Goal: Find specific page/section: Find specific page/section

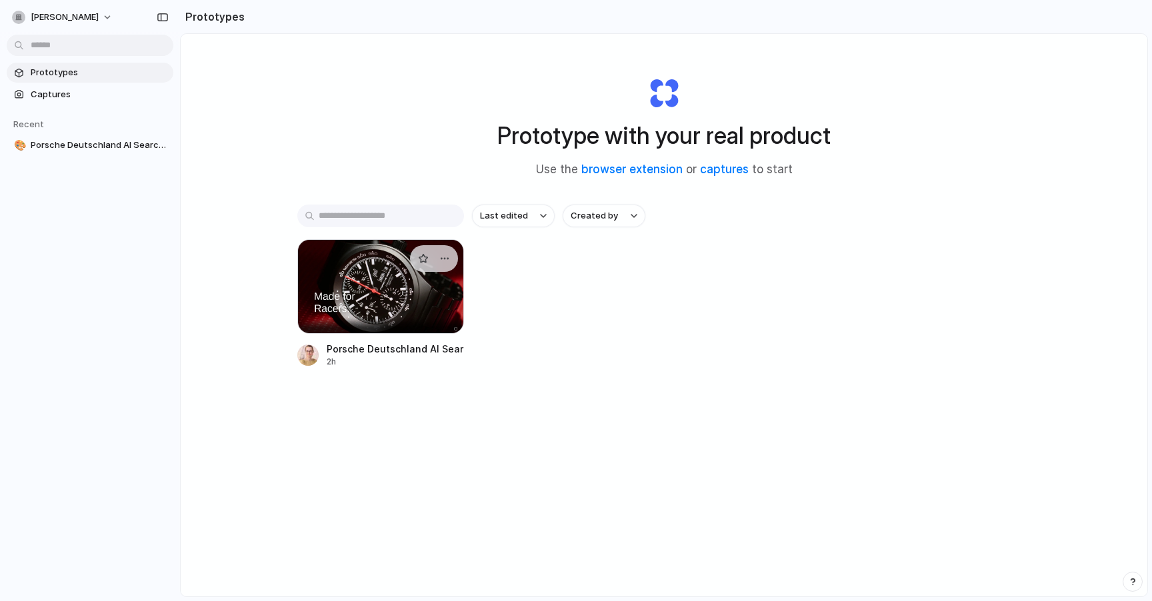
click at [395, 321] on div at bounding box center [380, 286] width 167 height 95
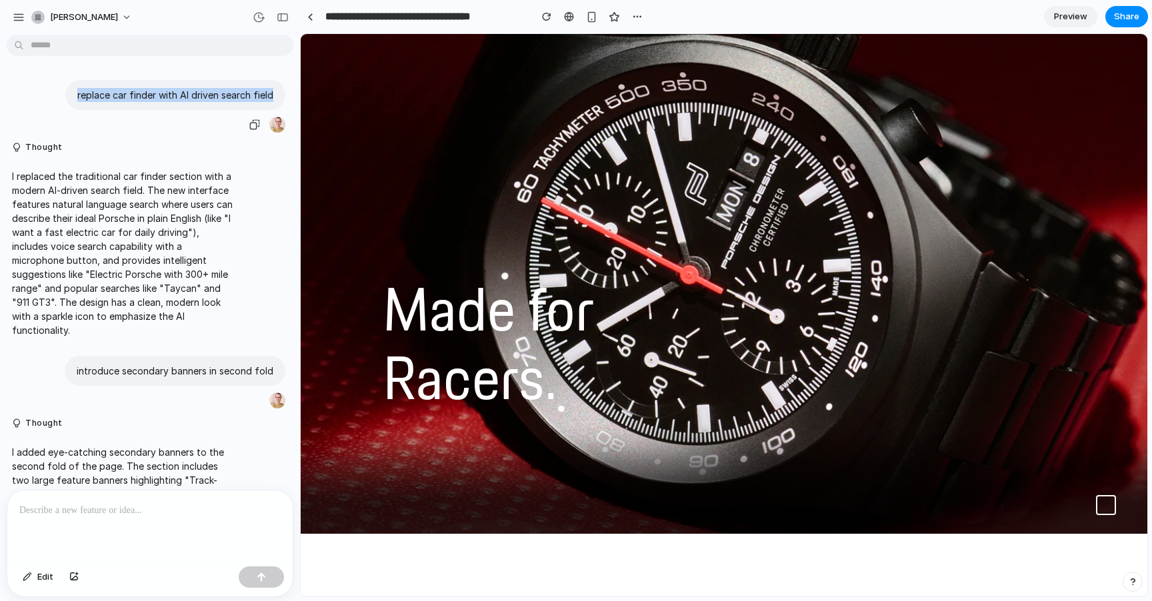
drag, startPoint x: 71, startPoint y: 95, endPoint x: 276, endPoint y: 100, distance: 204.8
click at [276, 100] on div "replace car finder with AI driven search field" at bounding box center [175, 95] width 220 height 30
click at [67, 97] on div "replace car finder with AI driven search field" at bounding box center [175, 95] width 220 height 30
drag, startPoint x: 69, startPoint y: 93, endPoint x: 277, endPoint y: 99, distance: 208.1
click at [277, 99] on div "replace car finder with AI driven search field" at bounding box center [175, 95] width 220 height 30
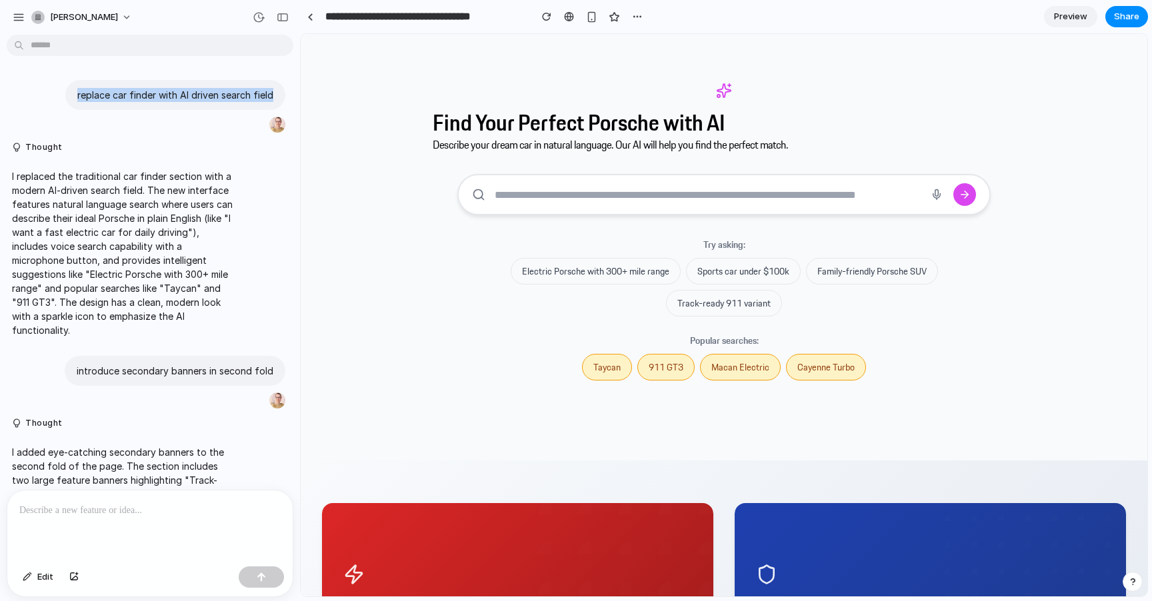
scroll to position [2714, 0]
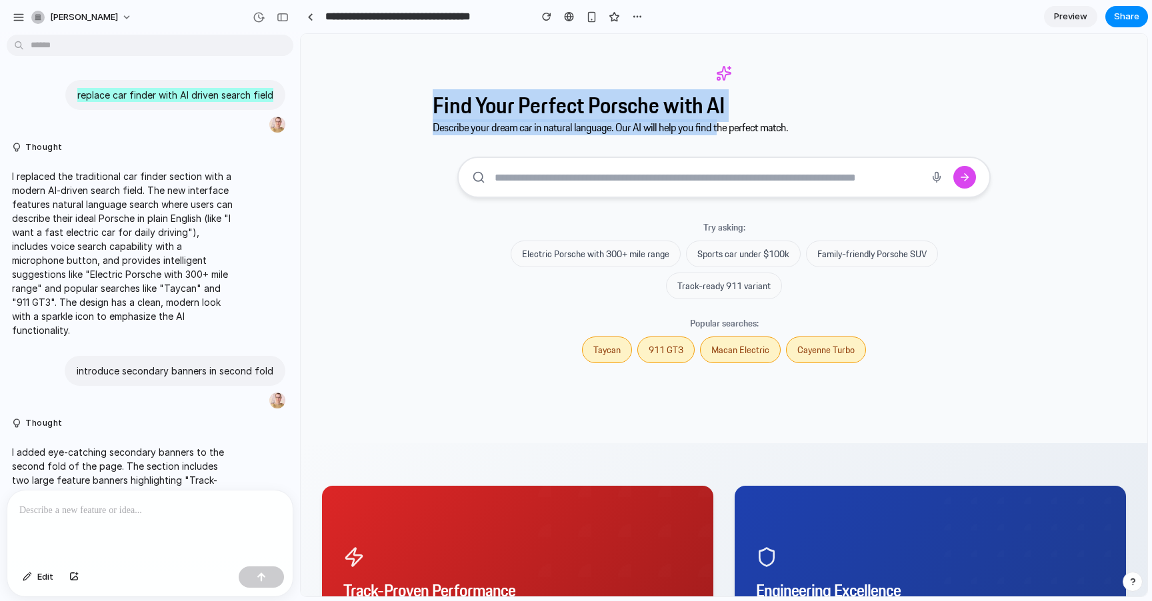
drag, startPoint x: 429, startPoint y: 157, endPoint x: 737, endPoint y: 181, distance: 309.0
click at [737, 181] on div "Find Your Perfect Porsche with AI Describe your dream car in natural language. …" at bounding box center [724, 222] width 847 height 443
click at [736, 135] on p "Describe your dream car in natural language. Our AI will help you find the perf…" at bounding box center [724, 127] width 583 height 16
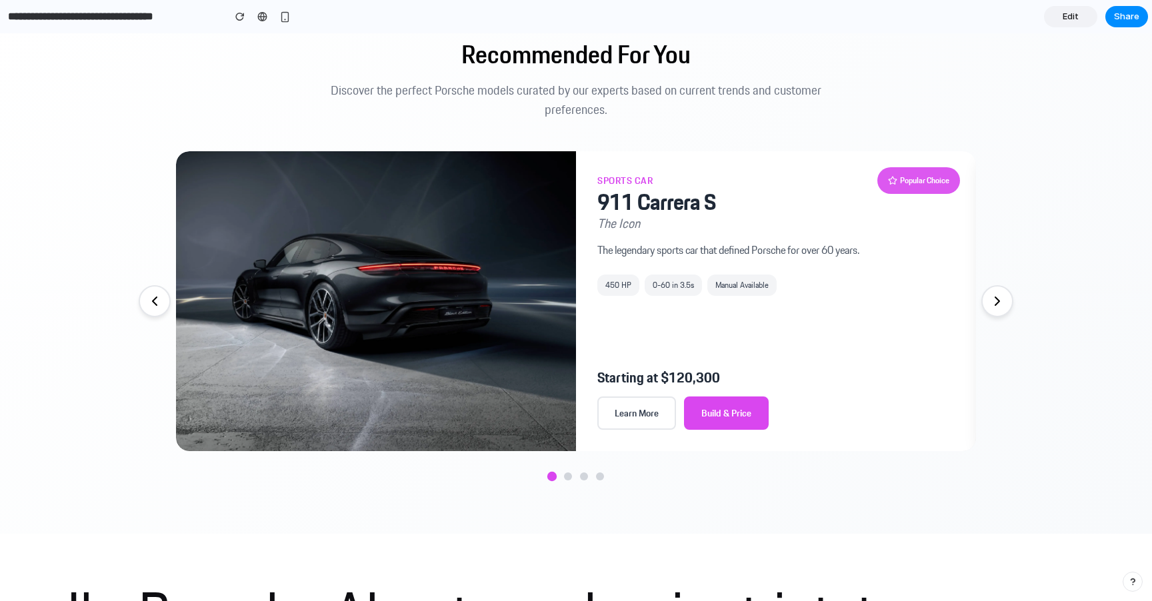
scroll to position [922, 0]
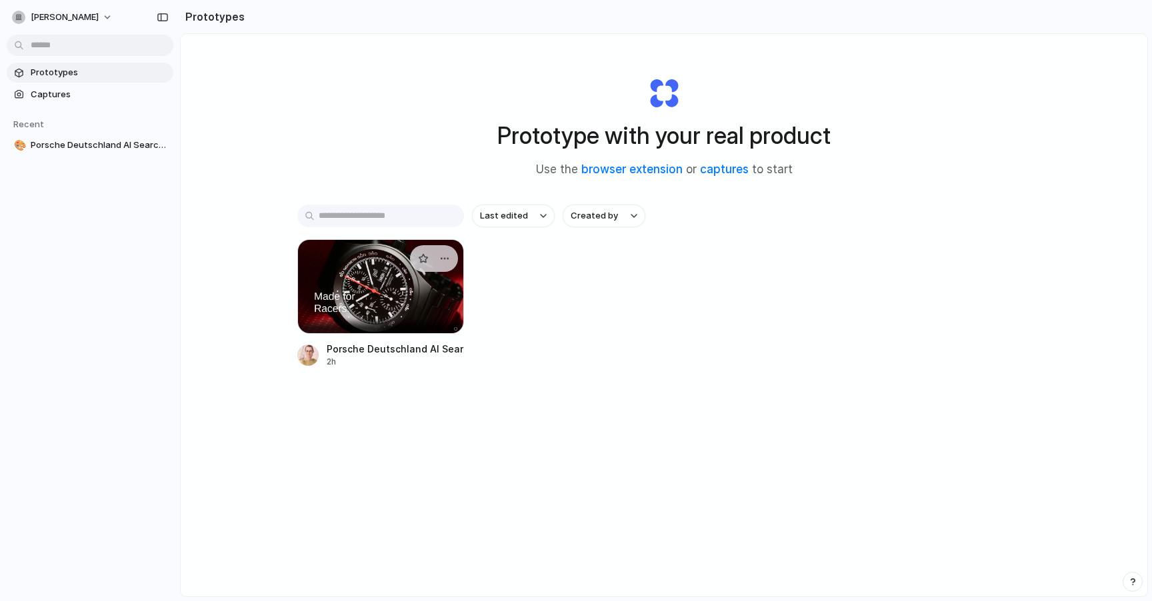
click at [391, 295] on div at bounding box center [380, 286] width 167 height 95
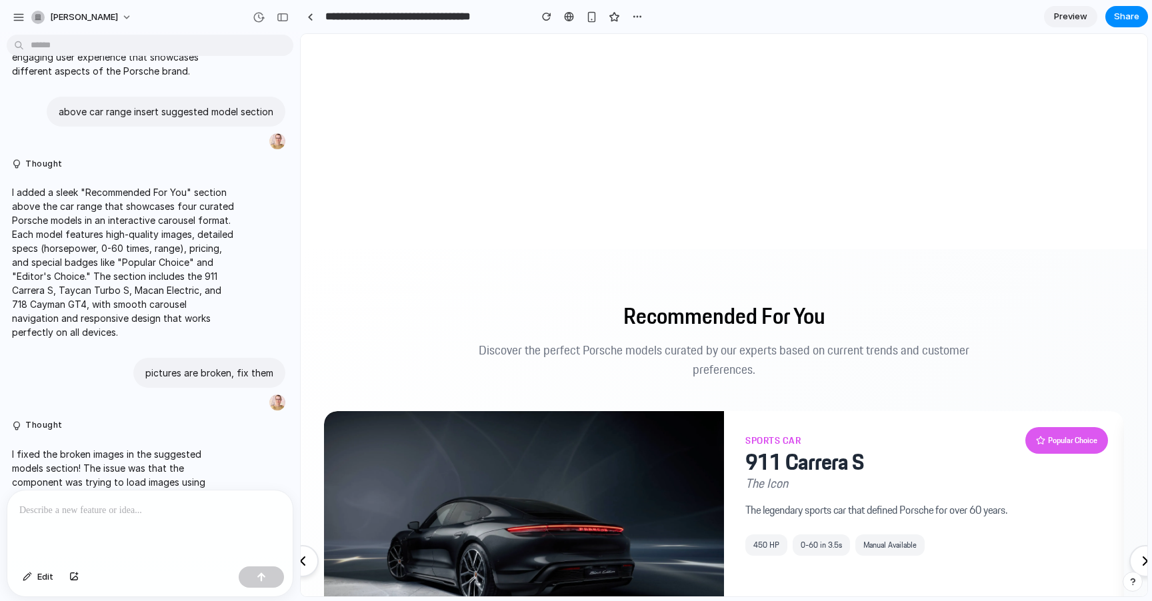
scroll to position [481, 0]
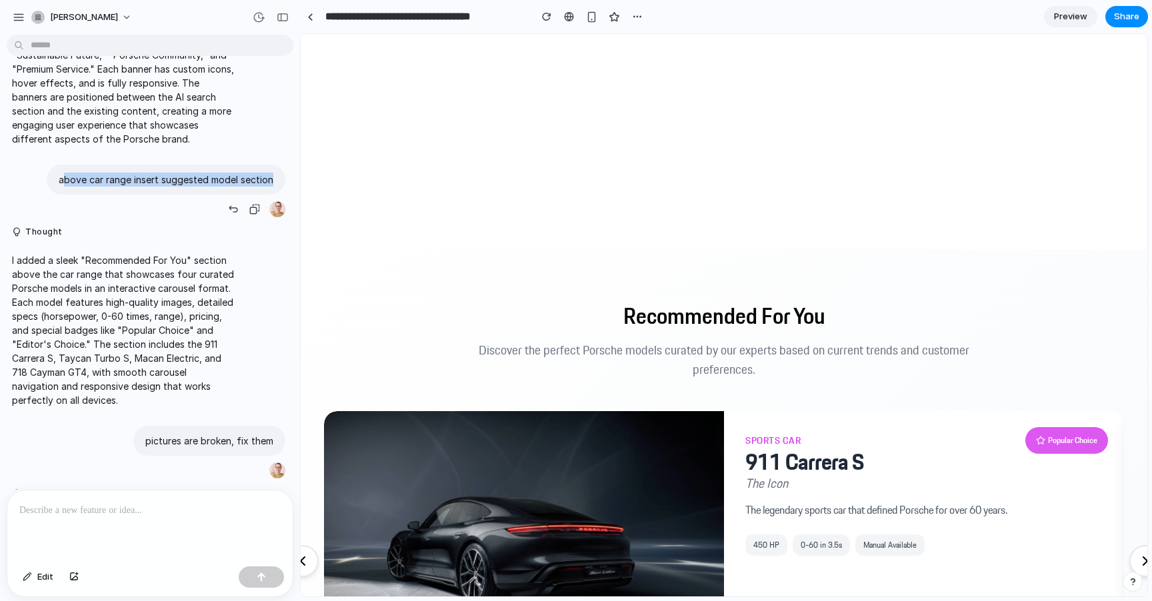
drag, startPoint x: 59, startPoint y: 179, endPoint x: 278, endPoint y: 179, distance: 219.4
click at [278, 179] on div "above car range insert suggested model section" at bounding box center [166, 180] width 239 height 30
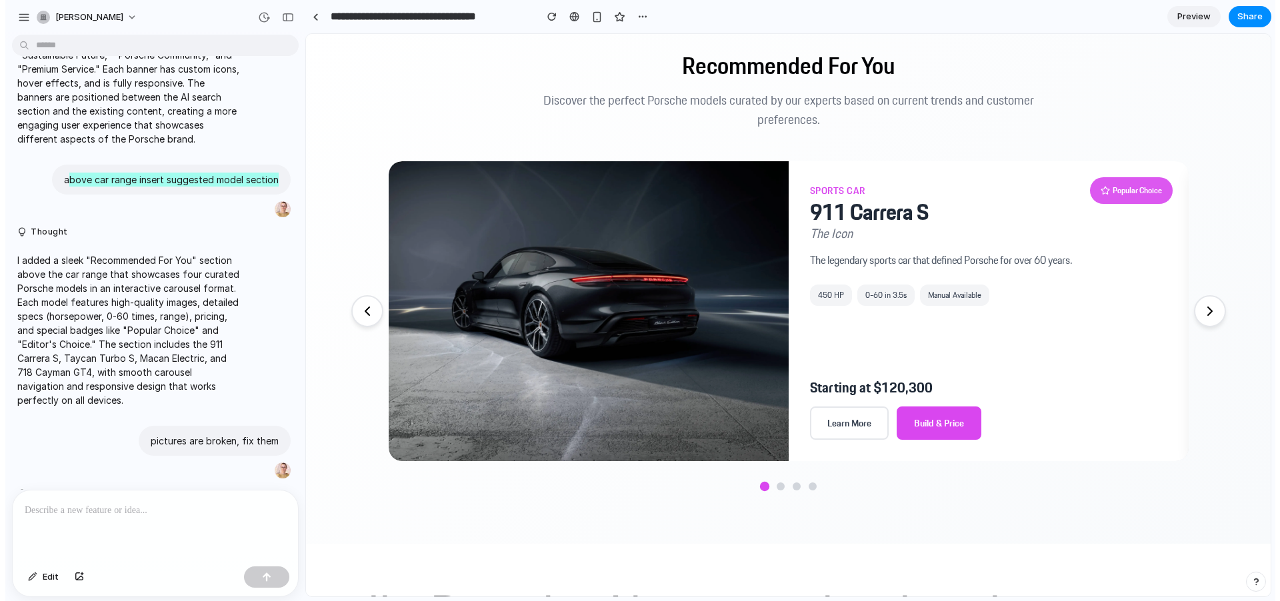
scroll to position [873, 0]
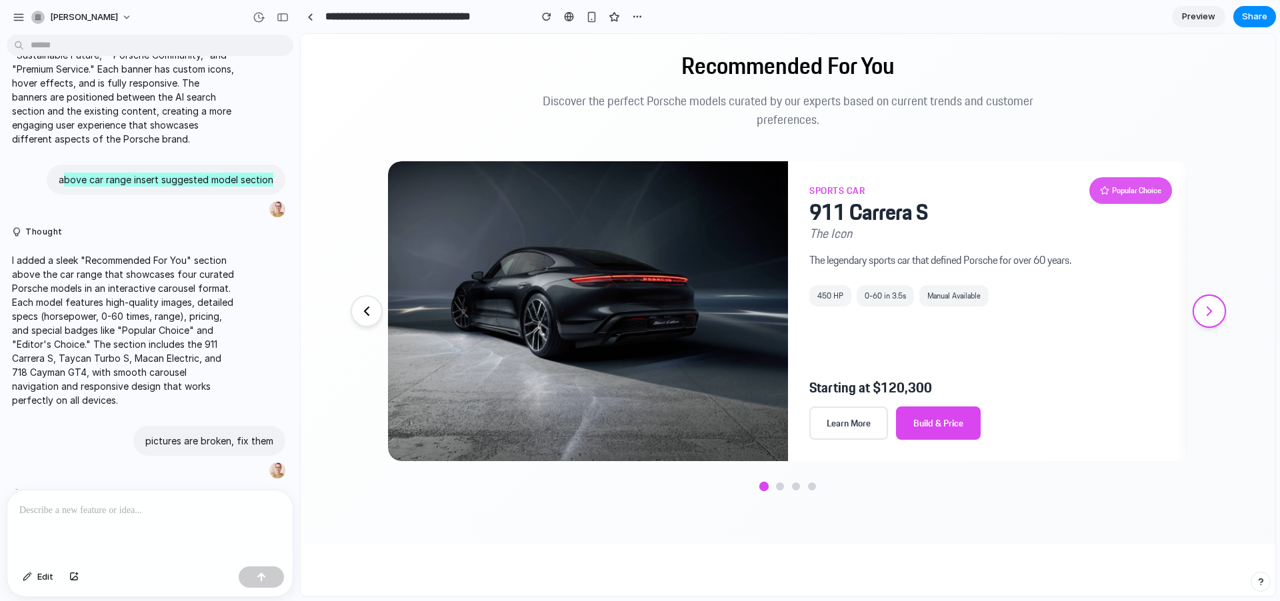
click at [1152, 316] on icon at bounding box center [1210, 311] width 4 height 9
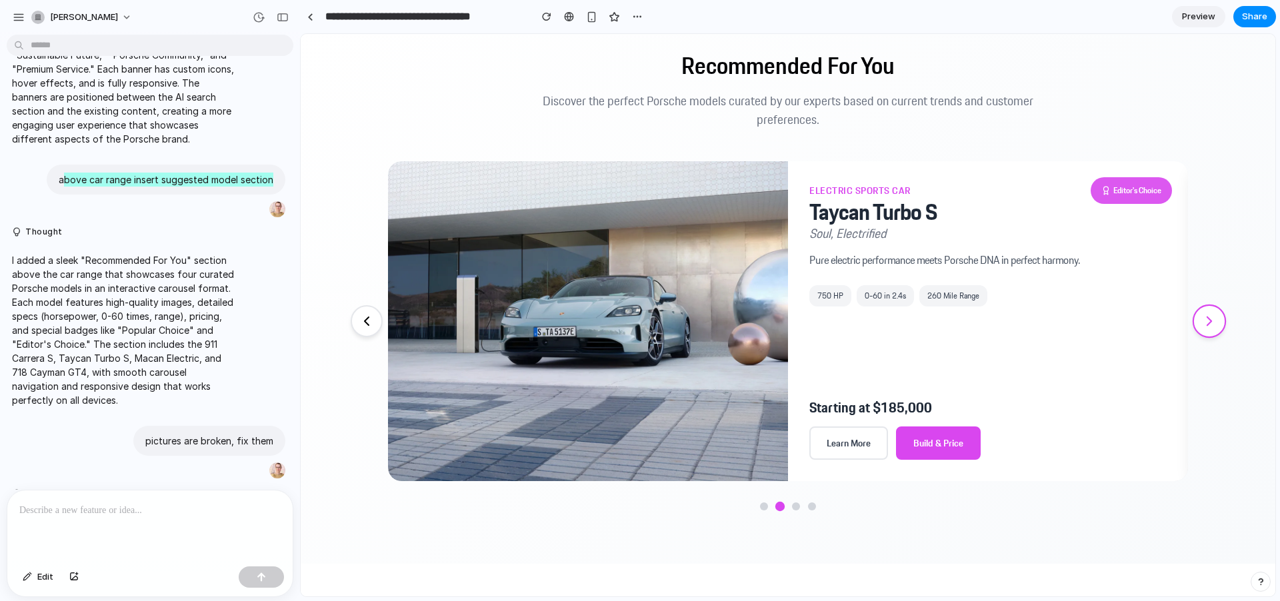
click at [1152, 318] on icon at bounding box center [1210, 321] width 4 height 9
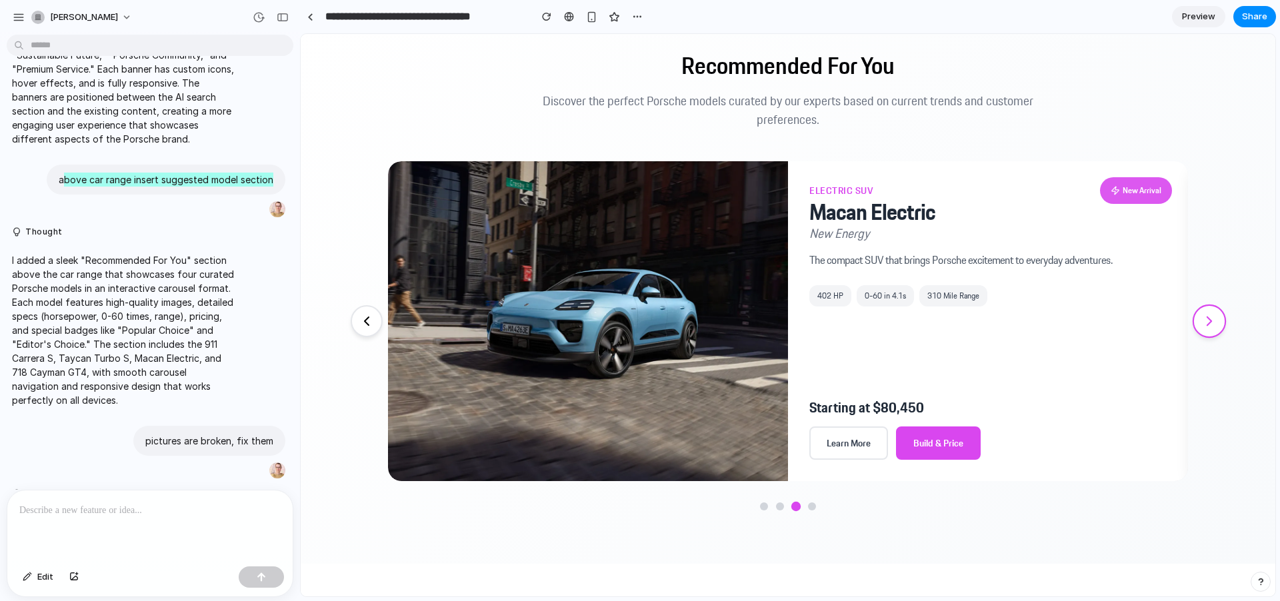
click at [1152, 318] on icon at bounding box center [1210, 321] width 4 height 9
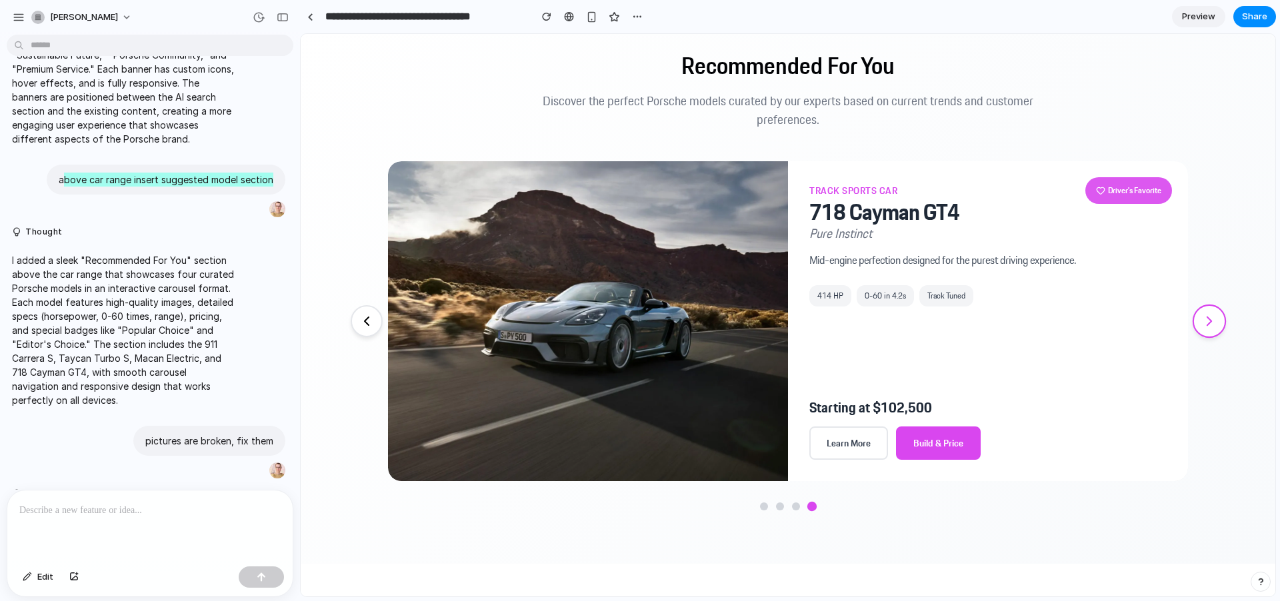
click at [1152, 318] on icon at bounding box center [1210, 321] width 4 height 9
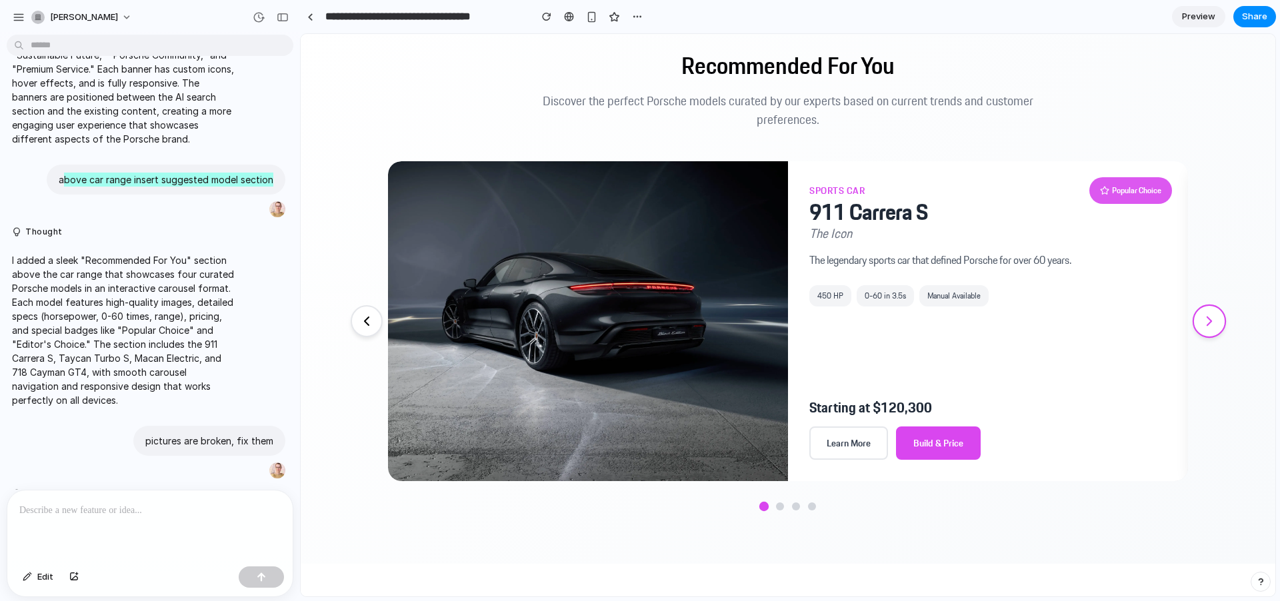
click at [1152, 315] on icon at bounding box center [1209, 321] width 17 height 17
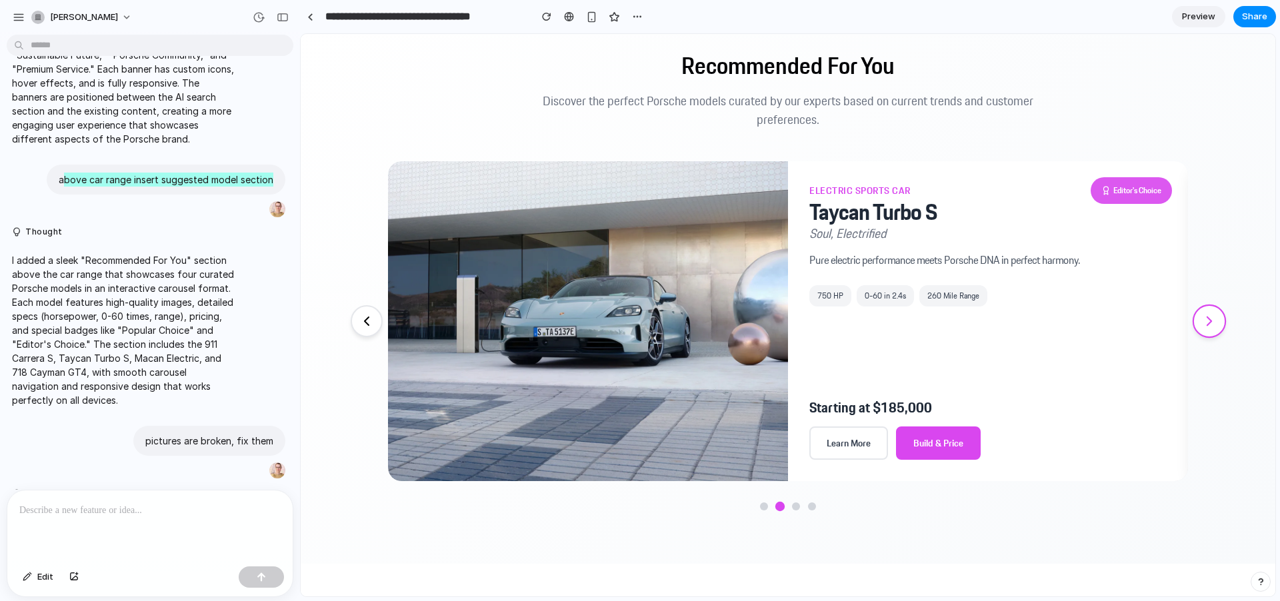
click at [1152, 315] on icon at bounding box center [1209, 321] width 17 height 17
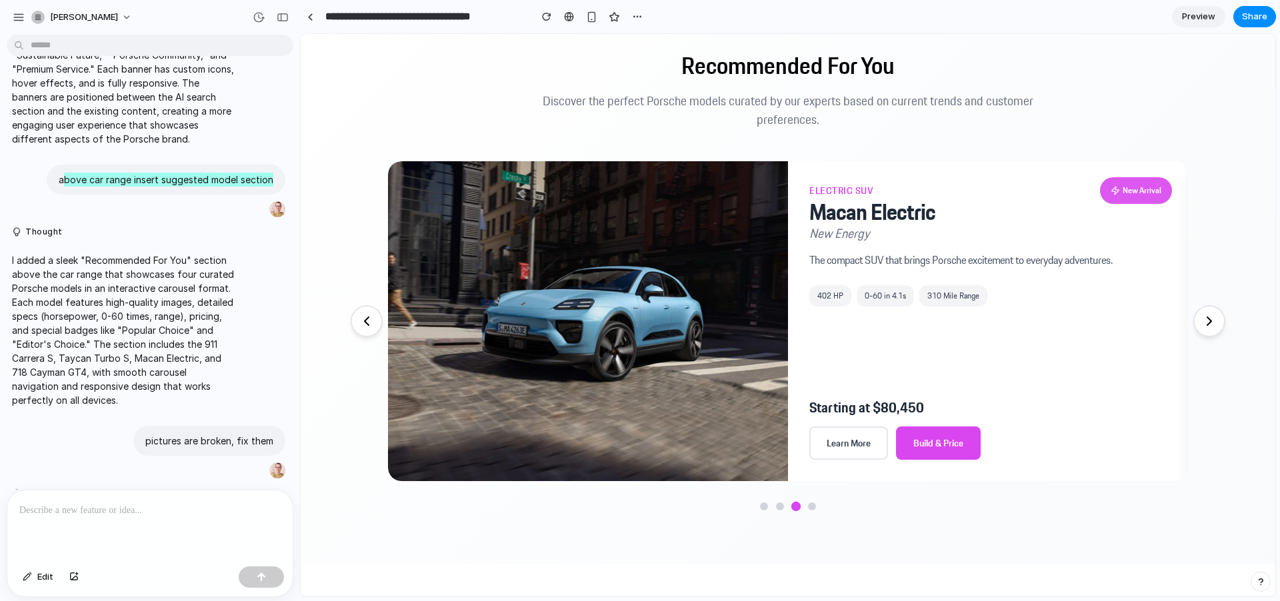
scroll to position [881, 0]
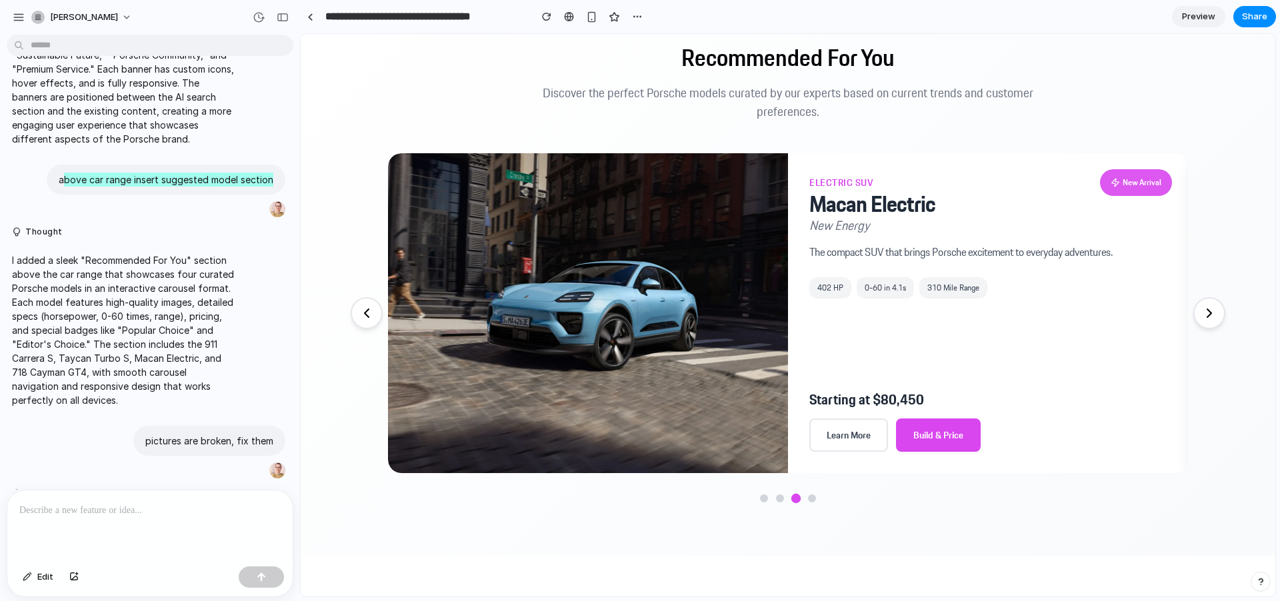
click at [345, 319] on section "Recommended For You Discover the perfect Porsche models curated by our experts …" at bounding box center [788, 273] width 975 height 566
click at [358, 313] on icon at bounding box center [366, 313] width 17 height 17
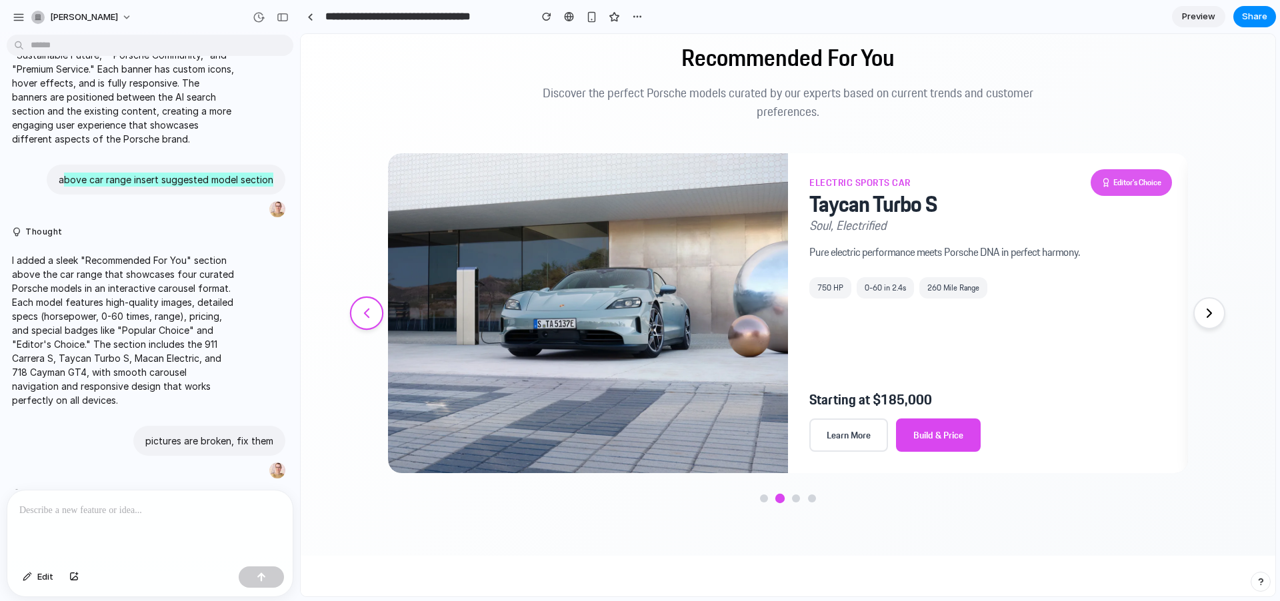
click at [360, 305] on icon at bounding box center [366, 313] width 17 height 17
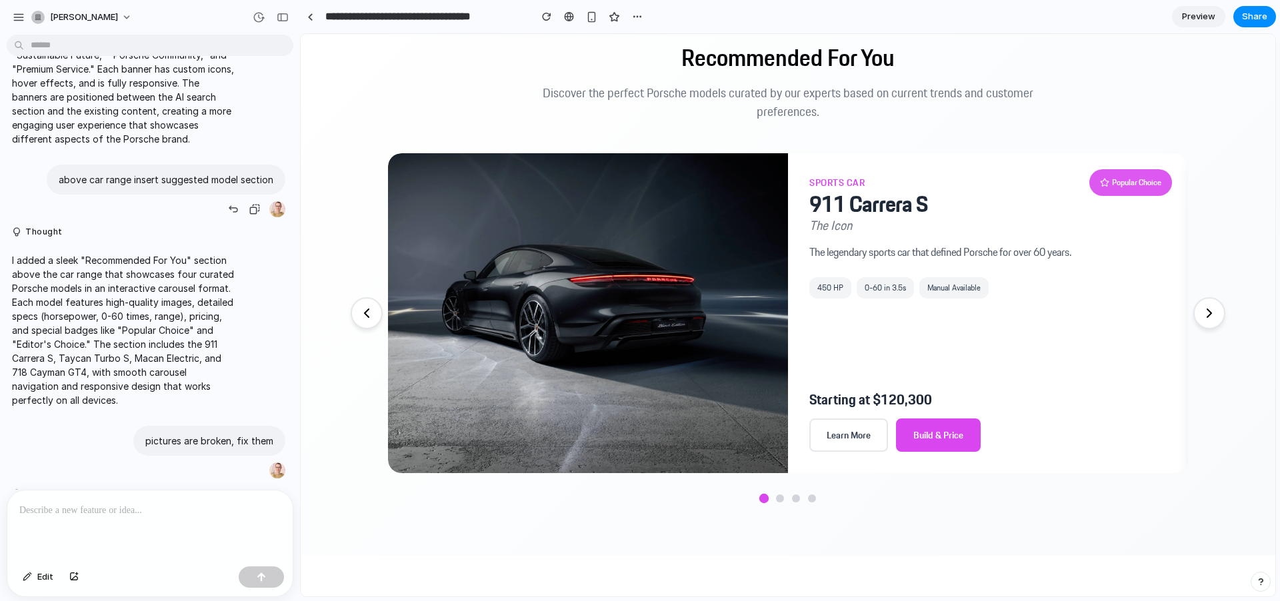
click at [59, 177] on p "above car range insert suggested model section" at bounding box center [166, 180] width 215 height 14
drag, startPoint x: 55, startPoint y: 178, endPoint x: 281, endPoint y: 177, distance: 226.0
click at [281, 177] on div "above car range insert suggested model section" at bounding box center [146, 192] width 292 height 54
